Goal: Task Accomplishment & Management: Manage account settings

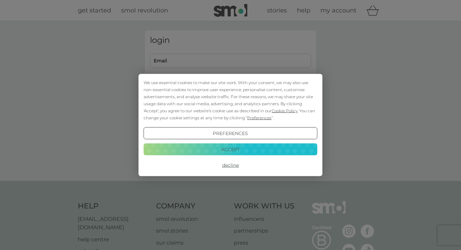
click at [281, 153] on button "Accept" at bounding box center [231, 149] width 174 height 12
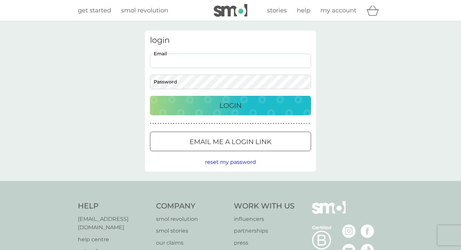
click at [242, 64] on input "Email" at bounding box center [230, 61] width 161 height 14
type input "[EMAIL_ADDRESS][DOMAIN_NAME]"
click at [150, 96] on button "Login" at bounding box center [230, 105] width 161 height 19
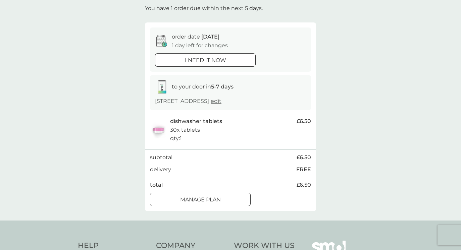
scroll to position [42, 0]
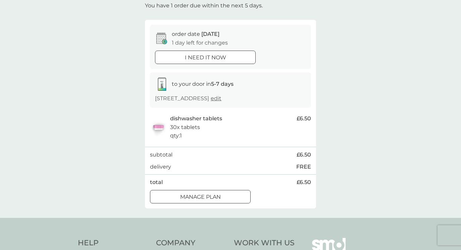
click at [237, 199] on div "Manage plan" at bounding box center [200, 197] width 100 height 9
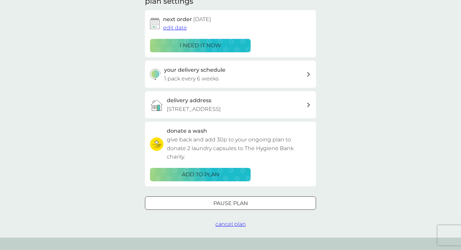
scroll to position [140, 0]
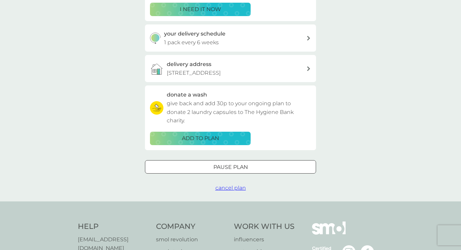
click at [262, 167] on div "Pause plan" at bounding box center [230, 167] width 170 height 9
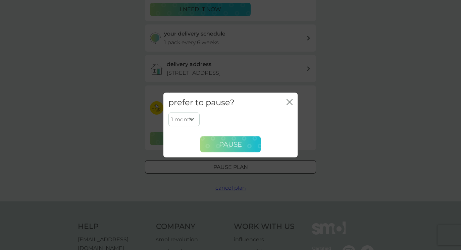
click at [241, 149] on button "Pause" at bounding box center [230, 145] width 60 height 16
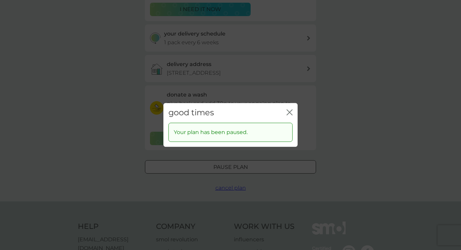
click at [288, 109] on icon "close" at bounding box center [290, 112] width 6 height 6
